Goal: Transaction & Acquisition: Download file/media

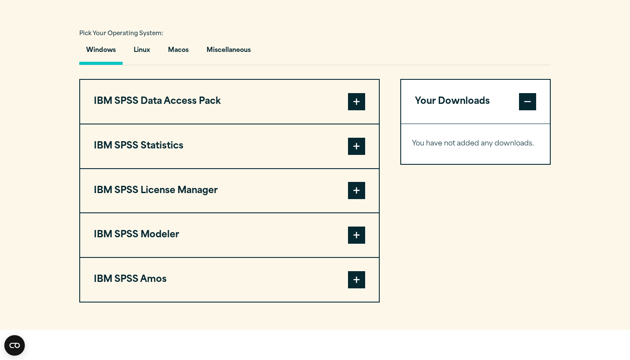
scroll to position [621, 0]
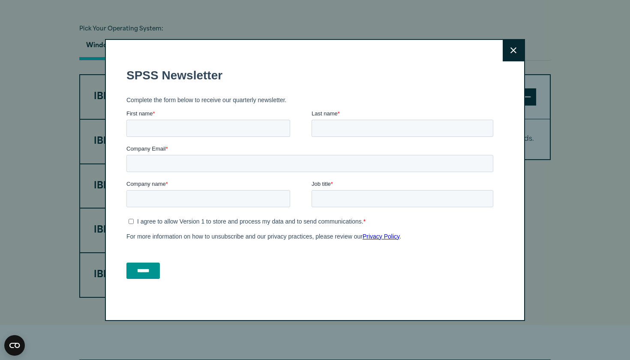
click at [515, 48] on icon at bounding box center [514, 50] width 6 height 6
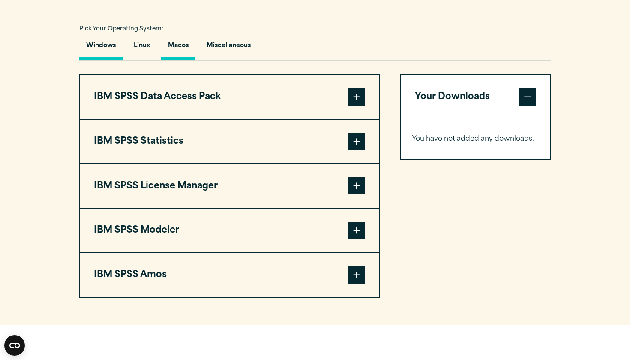
click at [178, 49] on button "Macos" at bounding box center [178, 48] width 34 height 24
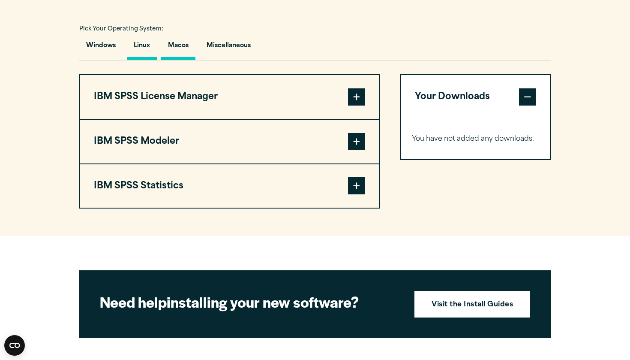
click at [152, 50] on button "Linux" at bounding box center [142, 48] width 30 height 24
click at [237, 39] on button "Miscellaneous" at bounding box center [229, 48] width 58 height 24
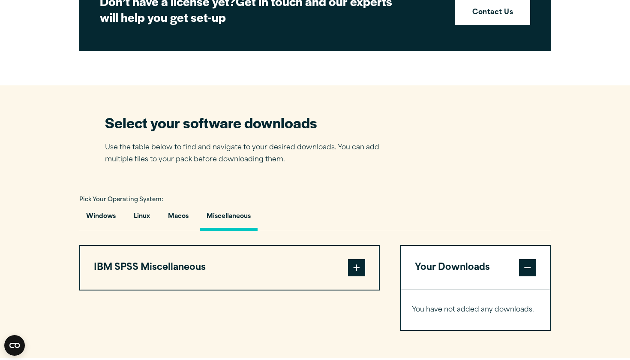
scroll to position [452, 0]
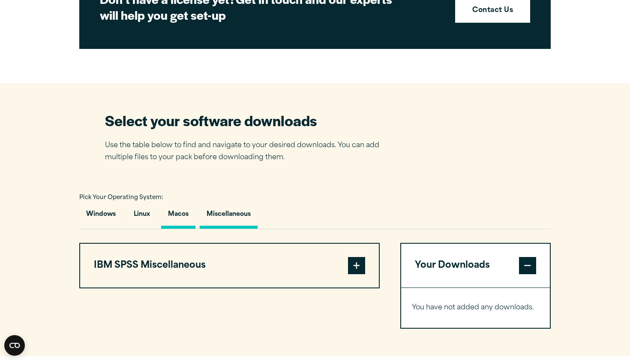
click at [178, 213] on button "Macos" at bounding box center [178, 216] width 34 height 24
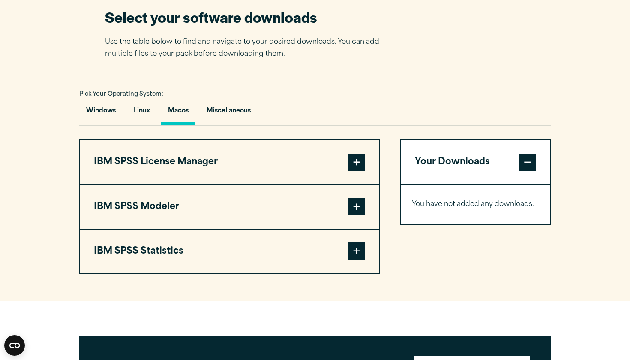
scroll to position [567, 0]
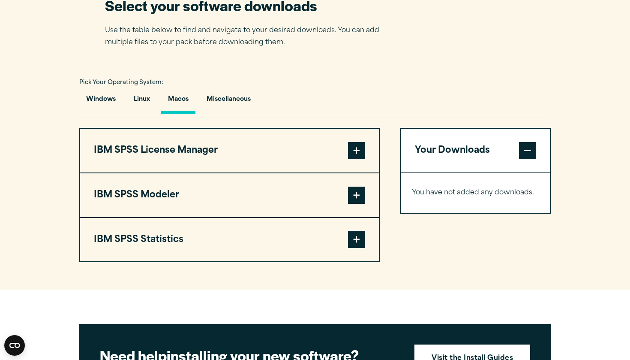
click at [362, 240] on span at bounding box center [356, 239] width 17 height 17
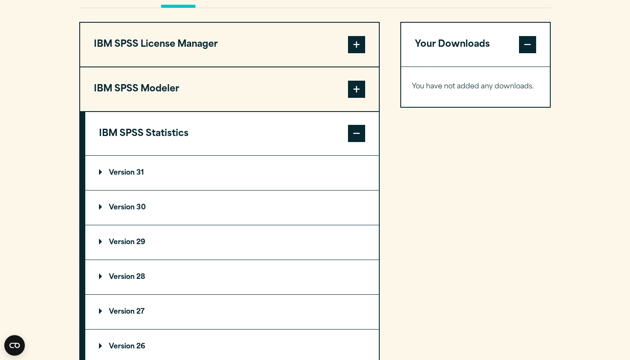
scroll to position [676, 0]
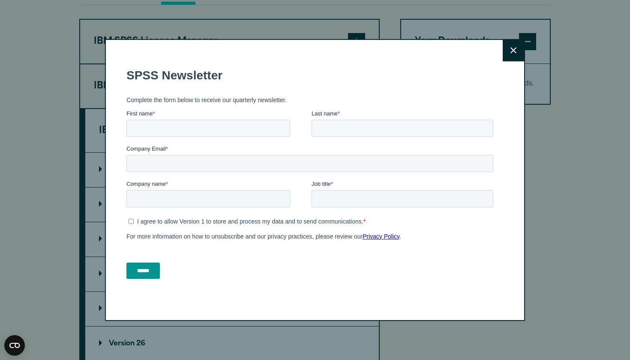
click at [517, 51] on button "Close" at bounding box center [513, 50] width 21 height 21
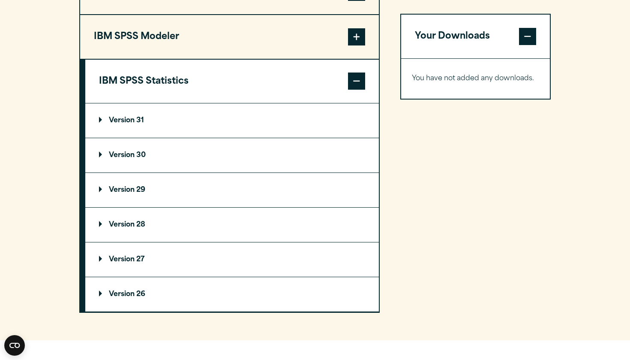
scroll to position [726, 0]
click at [126, 192] on p "Version 29" at bounding box center [122, 189] width 46 height 7
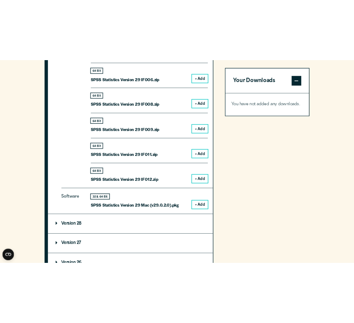
scroll to position [1110, 0]
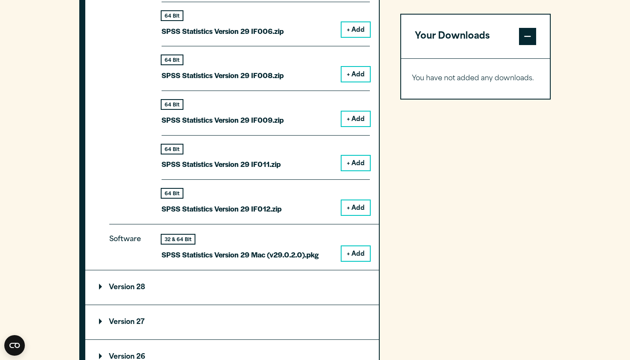
click at [361, 246] on button "+ Add" at bounding box center [356, 253] width 28 height 15
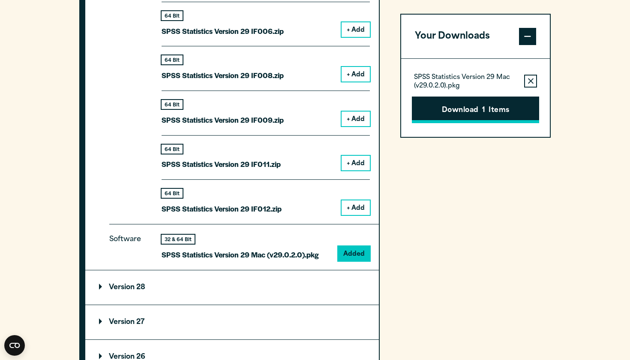
click at [470, 107] on button "Download 1 Items" at bounding box center [475, 110] width 127 height 27
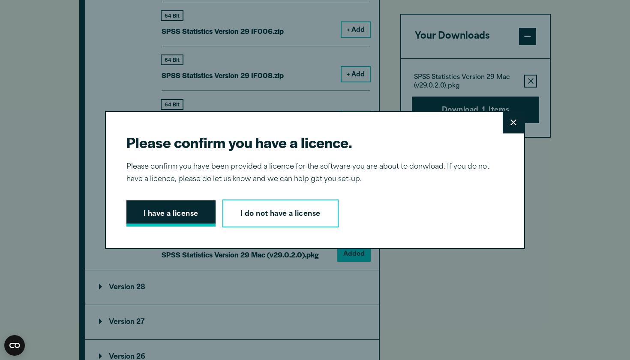
click at [206, 209] on button "I have a license" at bounding box center [171, 213] width 89 height 27
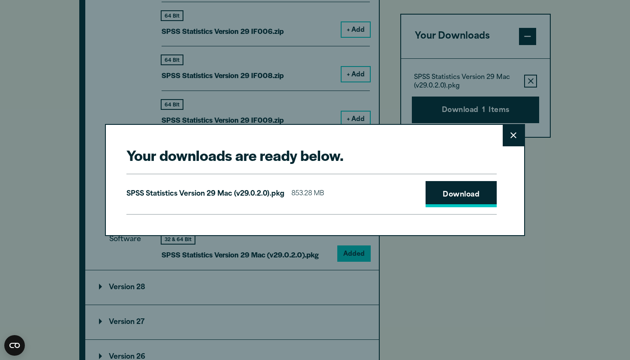
click at [459, 185] on link "Download" at bounding box center [461, 194] width 71 height 27
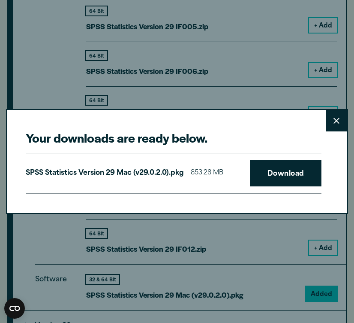
click at [329, 124] on button "Close" at bounding box center [336, 120] width 21 height 21
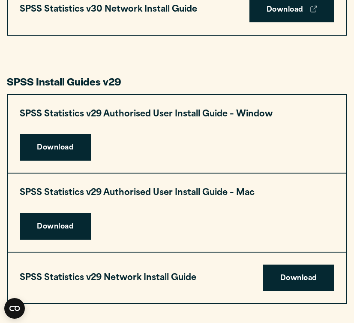
scroll to position [832, 0]
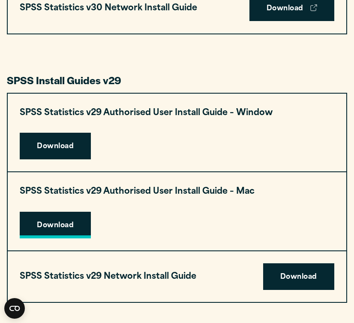
click at [74, 213] on link "Download" at bounding box center [55, 224] width 71 height 27
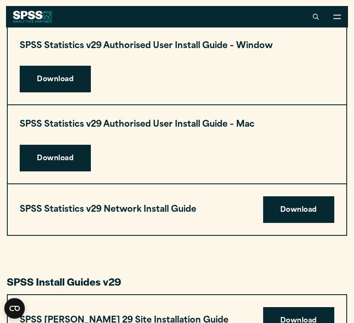
scroll to position [896, 0]
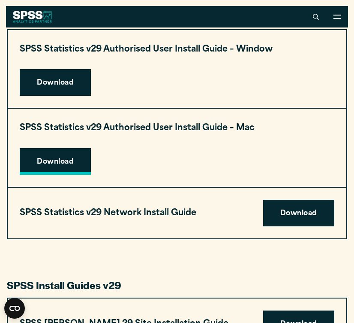
click at [78, 156] on link "Download" at bounding box center [55, 161] width 71 height 27
